Goal: Task Accomplishment & Management: Manage account settings

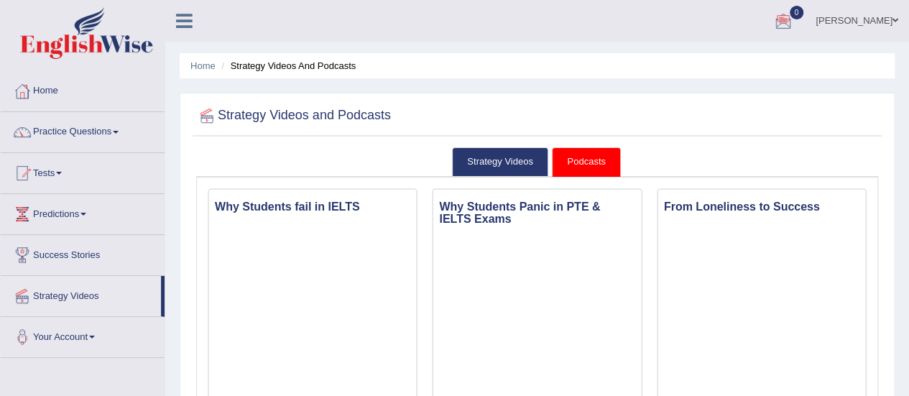
click at [856, 22] on link "[PERSON_NAME]" at bounding box center [857, 18] width 104 height 37
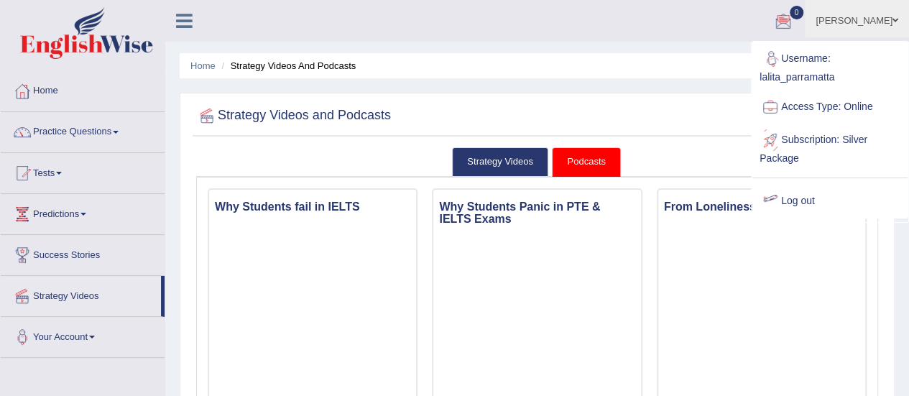
click at [790, 207] on link "Log out" at bounding box center [829, 201] width 155 height 33
